Goal: Use online tool/utility: Utilize a website feature to perform a specific function

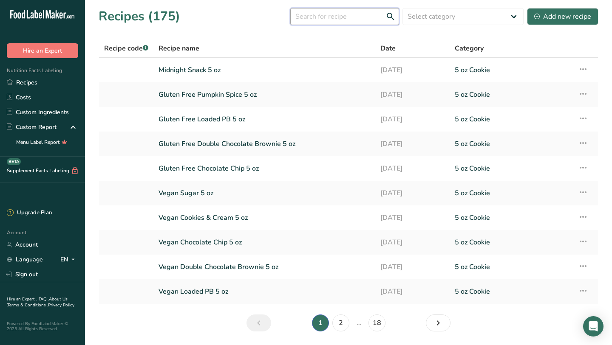
click at [346, 20] on input "text" at bounding box center [344, 16] width 109 height 17
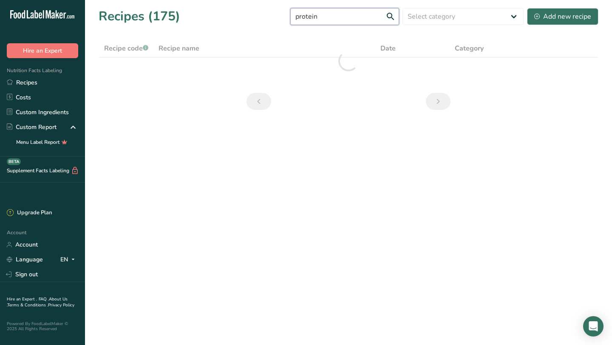
type input "protein"
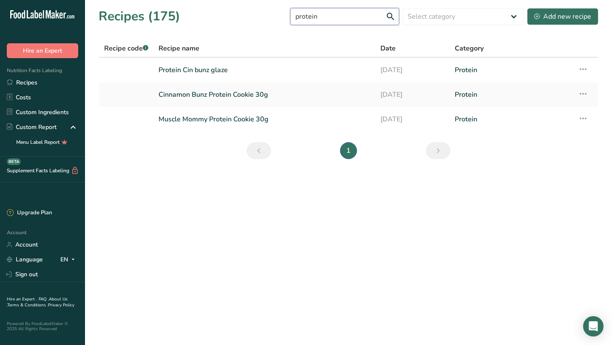
drag, startPoint x: 338, startPoint y: 15, endPoint x: 295, endPoint y: 14, distance: 43.4
click at [295, 14] on div "Recipes (175) protein Select category All 1.4 oz Mini Cookie 2.75 oz Cookies 3 …" at bounding box center [349, 16] width 500 height 19
type input "chizzle"
drag, startPoint x: 345, startPoint y: 12, endPoint x: 282, endPoint y: 11, distance: 62.5
click at [282, 10] on div "Recipes (175) chizzle Select category All 1.4 oz Mini Cookie 2.75 oz Cookies 3 …" at bounding box center [349, 16] width 500 height 19
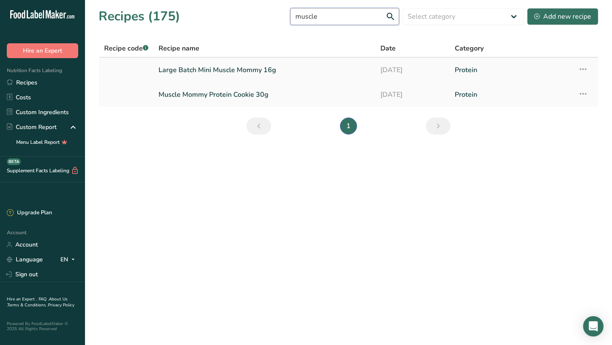
type input "muscle"
click at [254, 74] on link "Large Batch Mini Muscle Mommy 16g" at bounding box center [264, 70] width 212 height 18
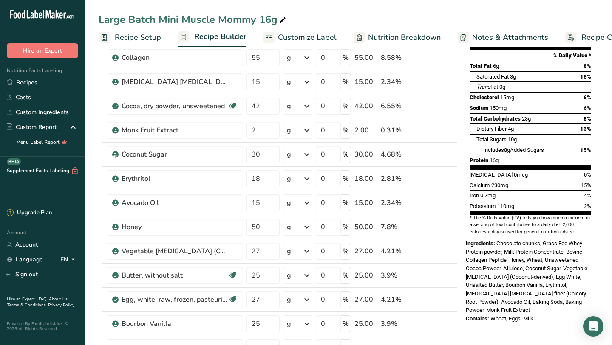
scroll to position [121, 0]
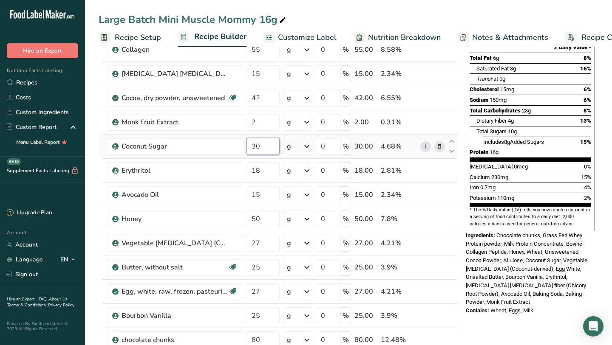
click at [266, 146] on input "30" at bounding box center [262, 146] width 33 height 17
type input "32"
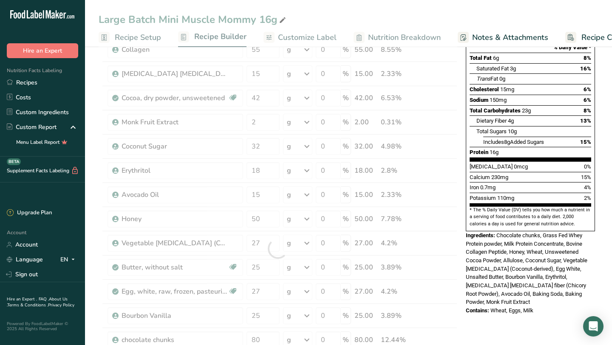
click at [521, 193] on div "Potassium 110mg 2%" at bounding box center [529, 198] width 121 height 11
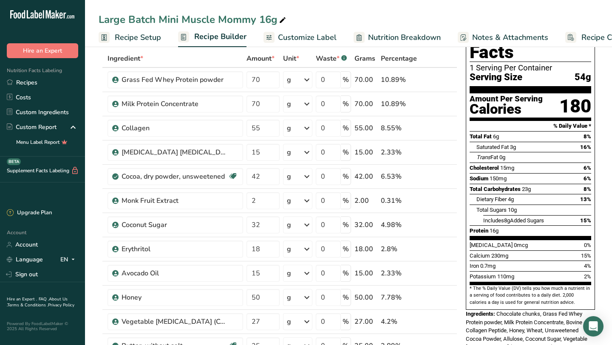
scroll to position [0, 0]
